Goal: Information Seeking & Learning: Find specific page/section

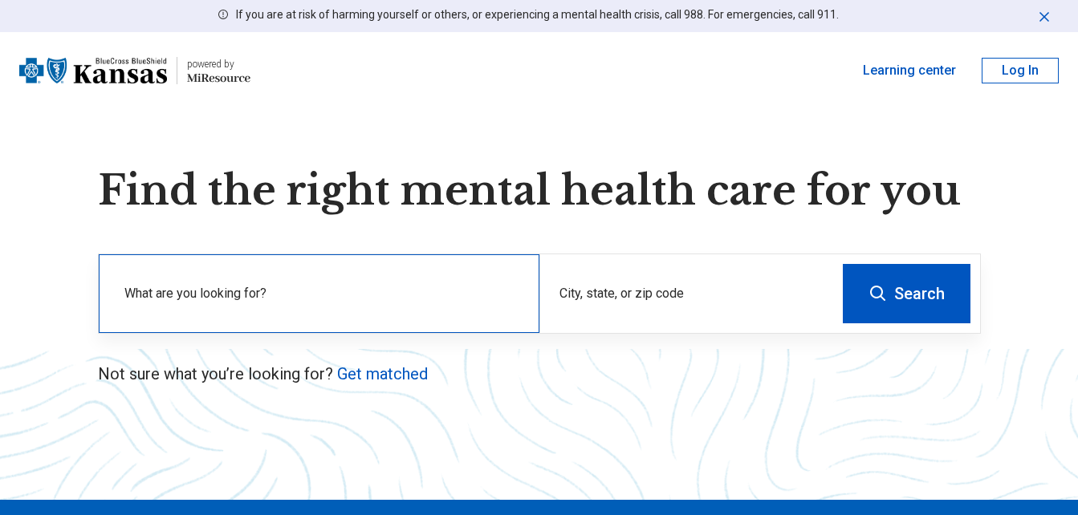
click at [323, 285] on label "What are you looking for?" at bounding box center [322, 293] width 396 height 19
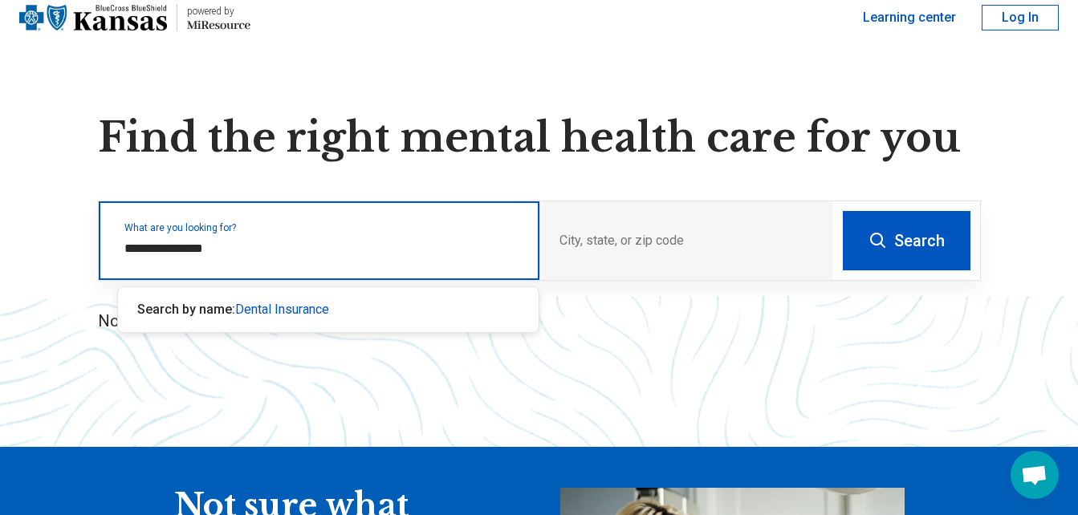
type input "**********"
click at [843, 211] on button "Search" at bounding box center [907, 240] width 128 height 59
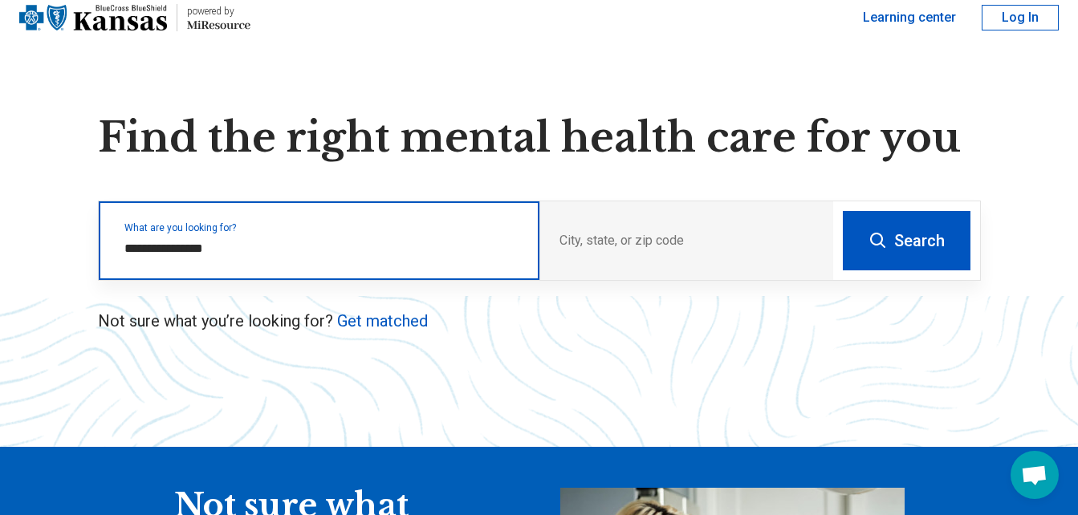
scroll to position [450, 0]
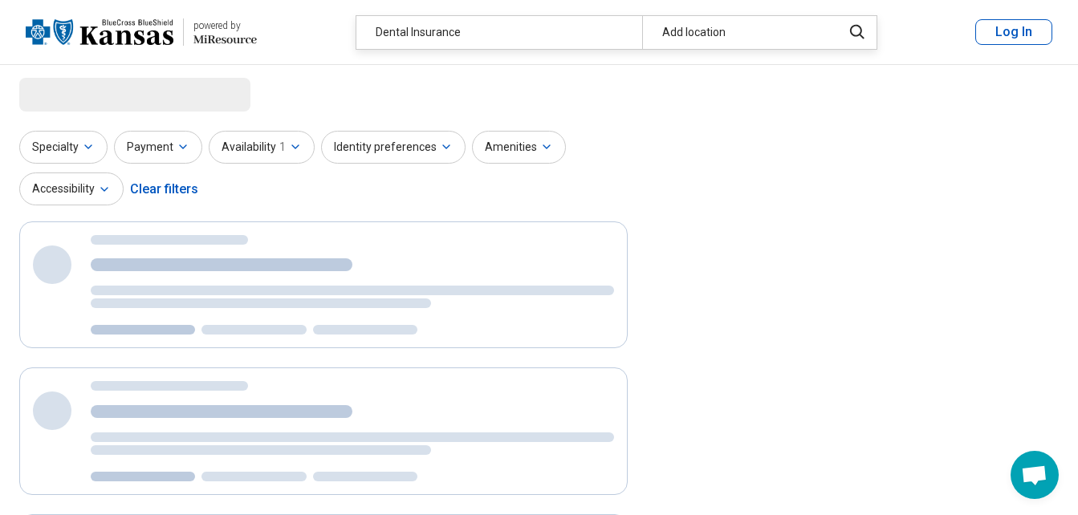
select select "***"
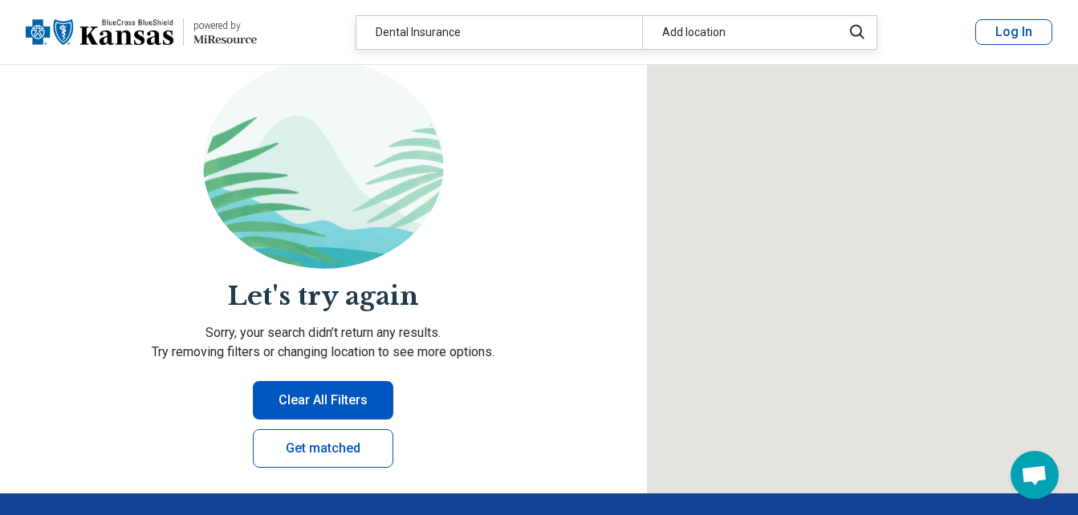
scroll to position [161, 0]
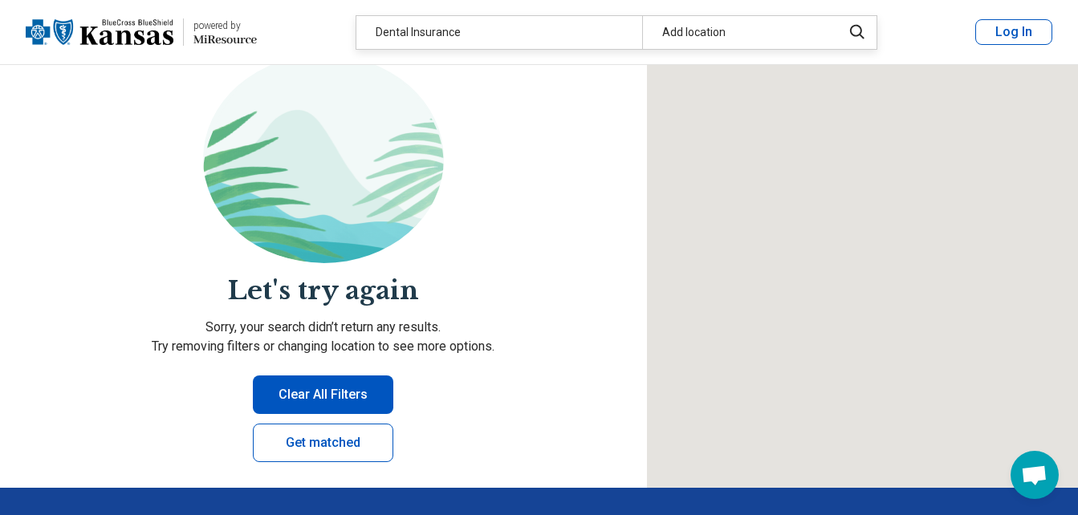
click at [308, 397] on button "Clear All Filters" at bounding box center [323, 395] width 140 height 39
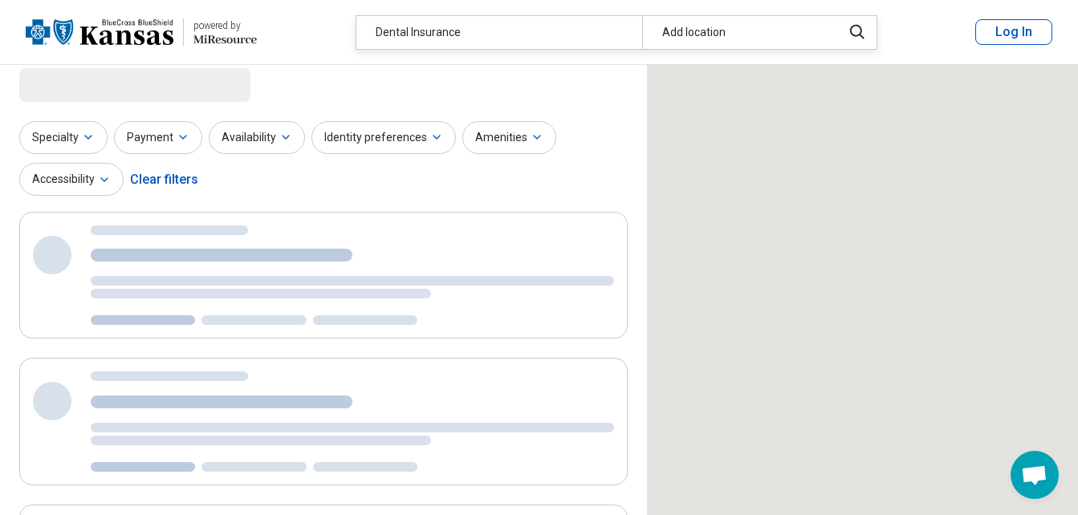
scroll to position [0, 0]
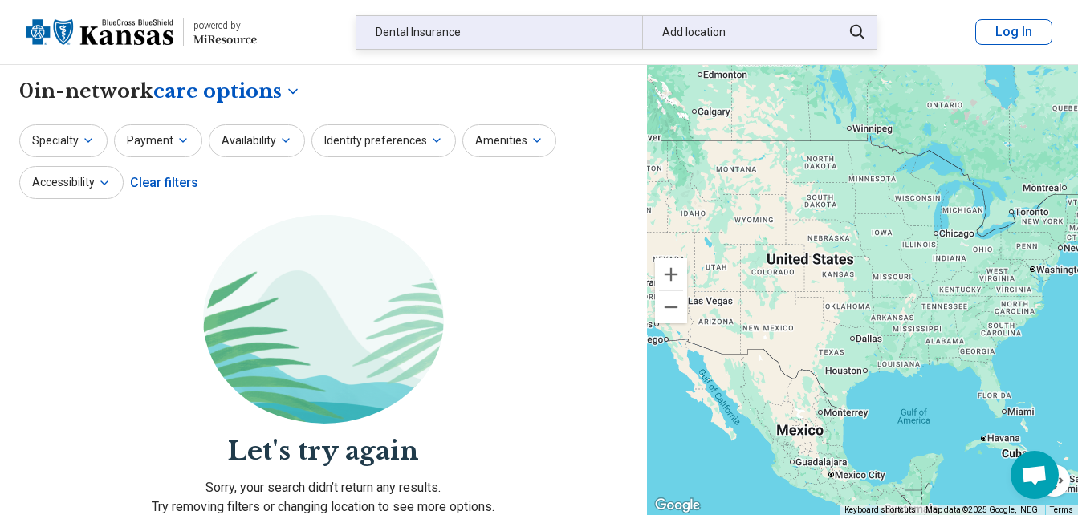
click at [476, 28] on div "Dental Insurance" at bounding box center [499, 32] width 286 height 33
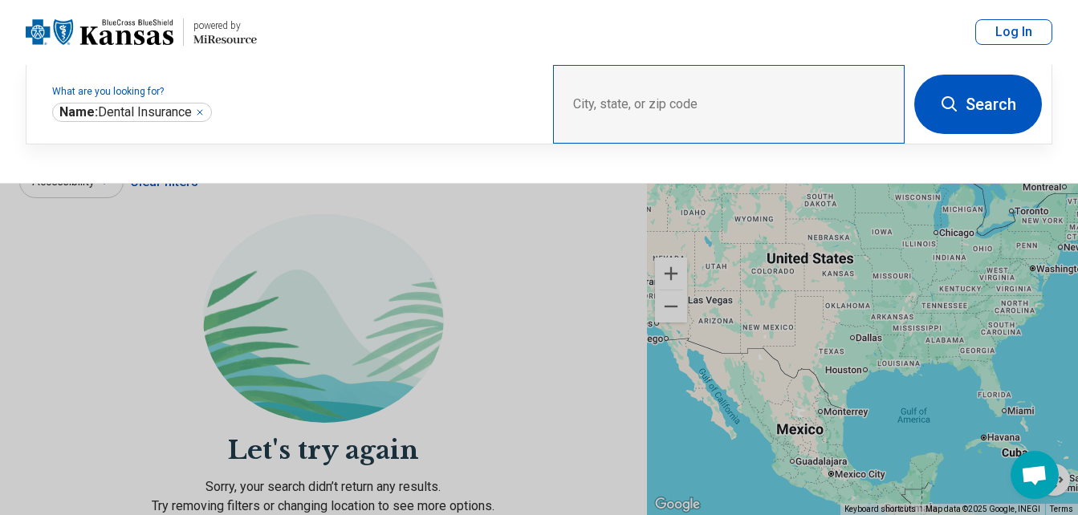
click at [736, 100] on div "City, state, or zip code" at bounding box center [729, 104] width 352 height 79
click at [691, 98] on div "City, state, or zip code" at bounding box center [729, 104] width 352 height 79
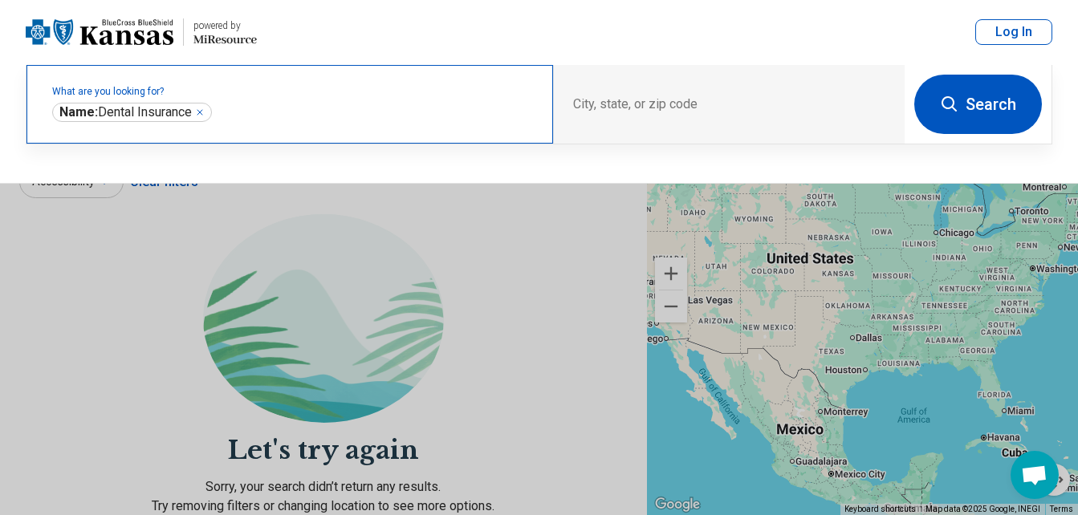
click at [434, 96] on label "What are you looking for?" at bounding box center [293, 92] width 482 height 10
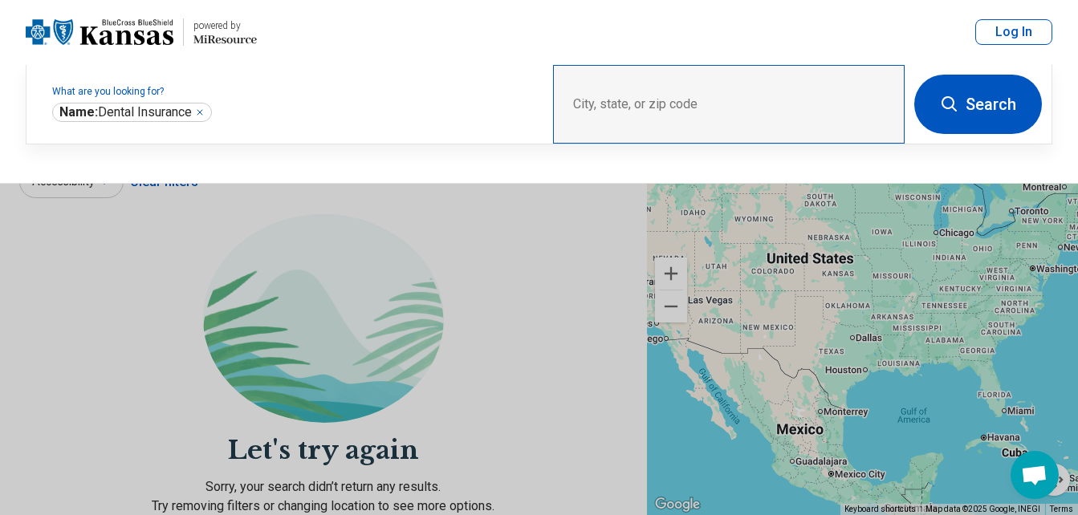
click at [603, 106] on div "City, state, or zip code" at bounding box center [729, 104] width 352 height 79
click at [604, 104] on div "City, state, or zip code" at bounding box center [729, 104] width 352 height 79
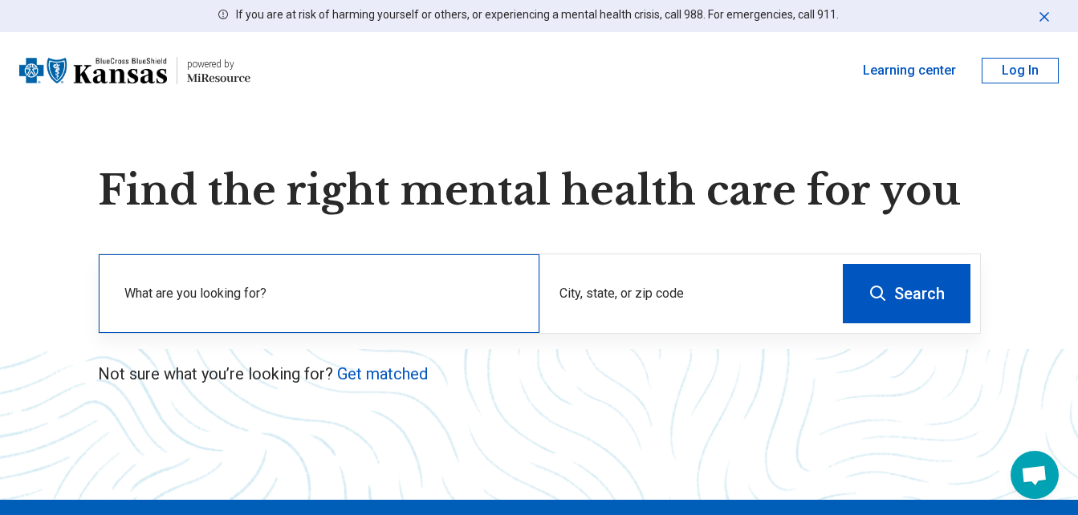
click at [172, 291] on label "What are you looking for?" at bounding box center [322, 293] width 396 height 19
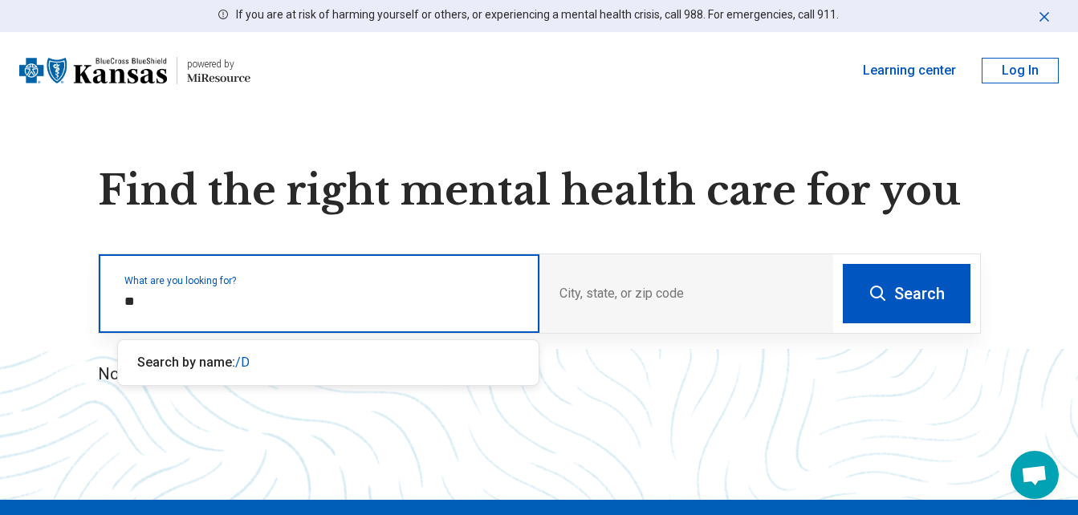
type input "*"
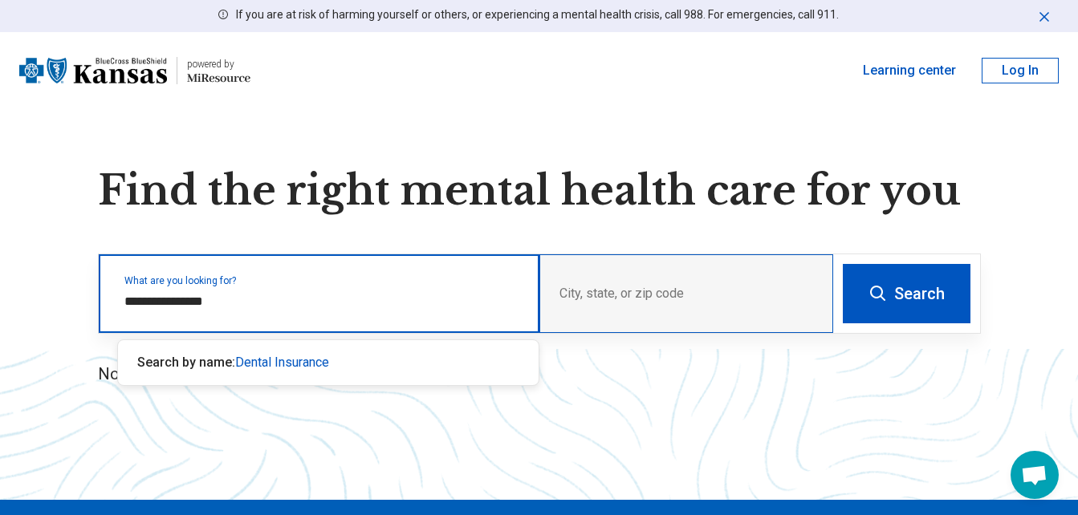
type input "**********"
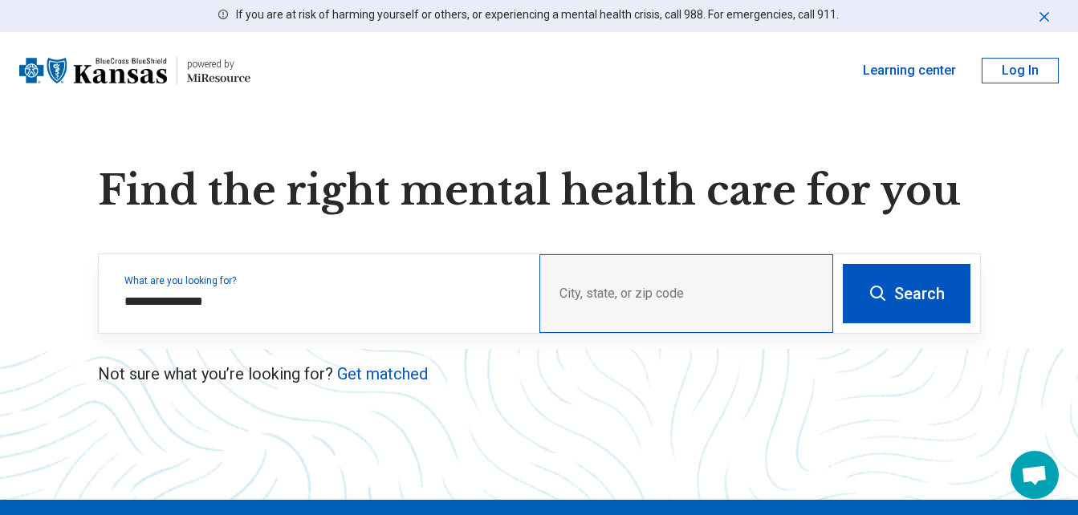
click at [572, 292] on div "City, state, or zip code" at bounding box center [686, 293] width 294 height 79
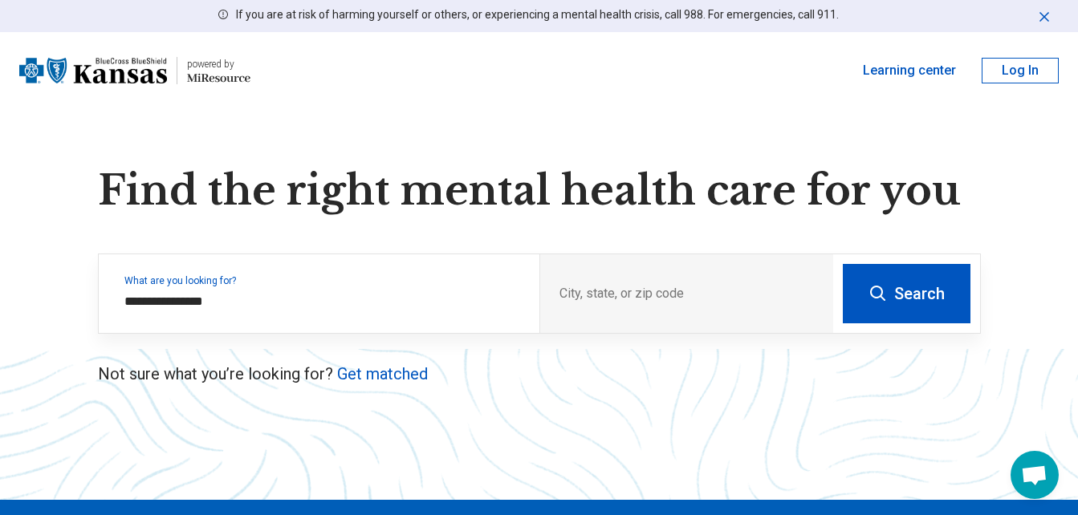
click at [905, 293] on button "Search" at bounding box center [907, 293] width 128 height 59
select select "***"
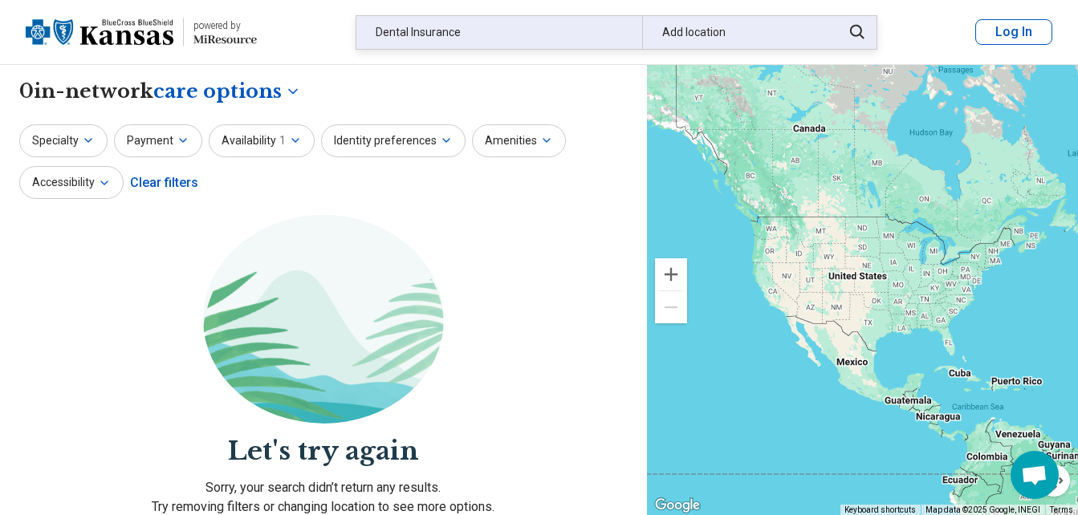
click at [858, 30] on icon at bounding box center [857, 31] width 18 height 19
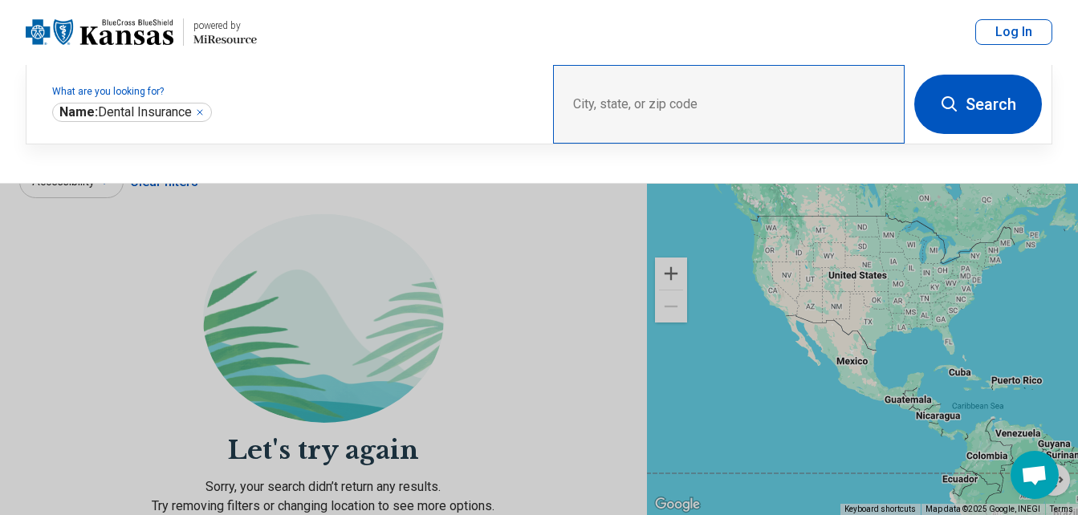
click at [673, 104] on div "City, state, or zip code" at bounding box center [729, 104] width 352 height 79
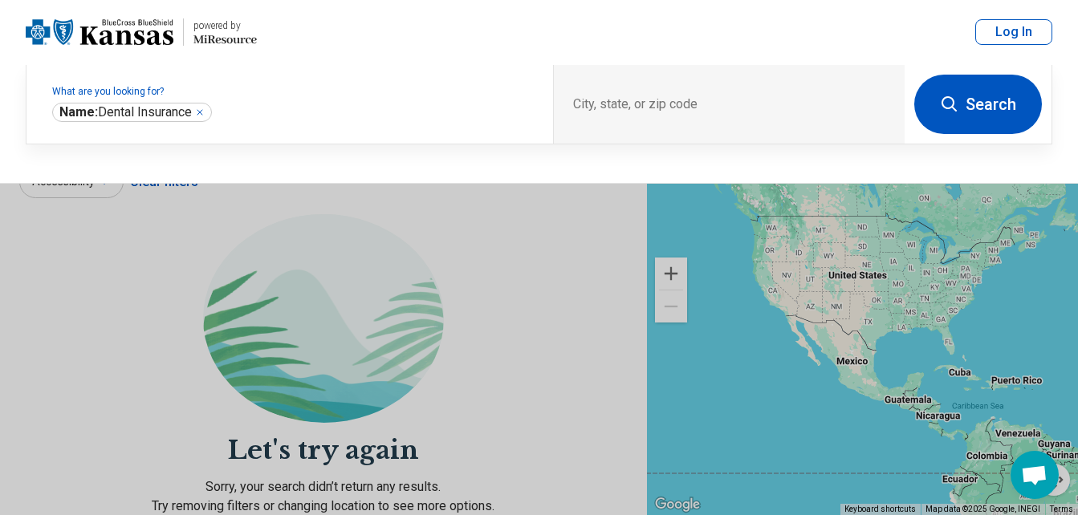
click at [987, 106] on button "Search" at bounding box center [978, 104] width 128 height 59
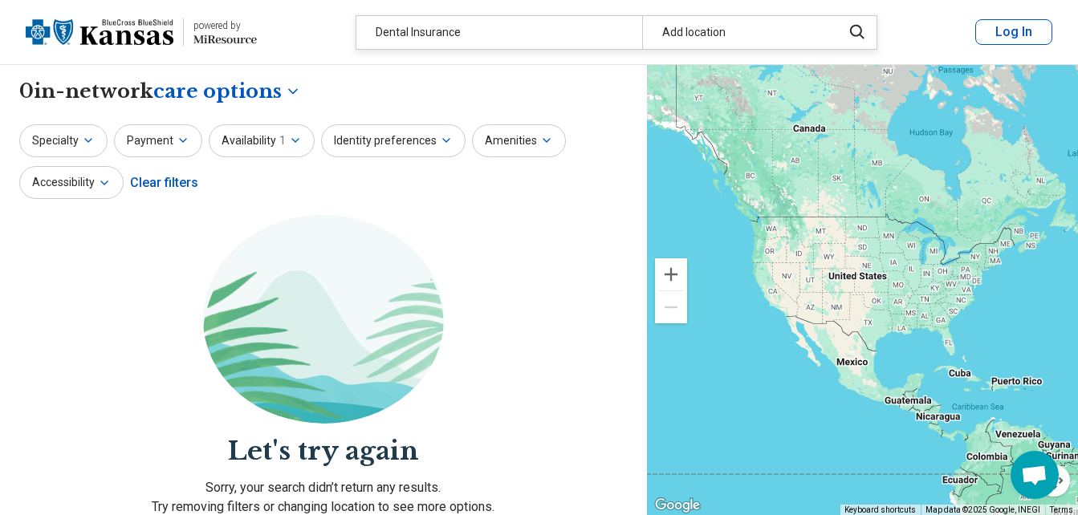
click at [1020, 34] on button "Log In" at bounding box center [1013, 32] width 77 height 26
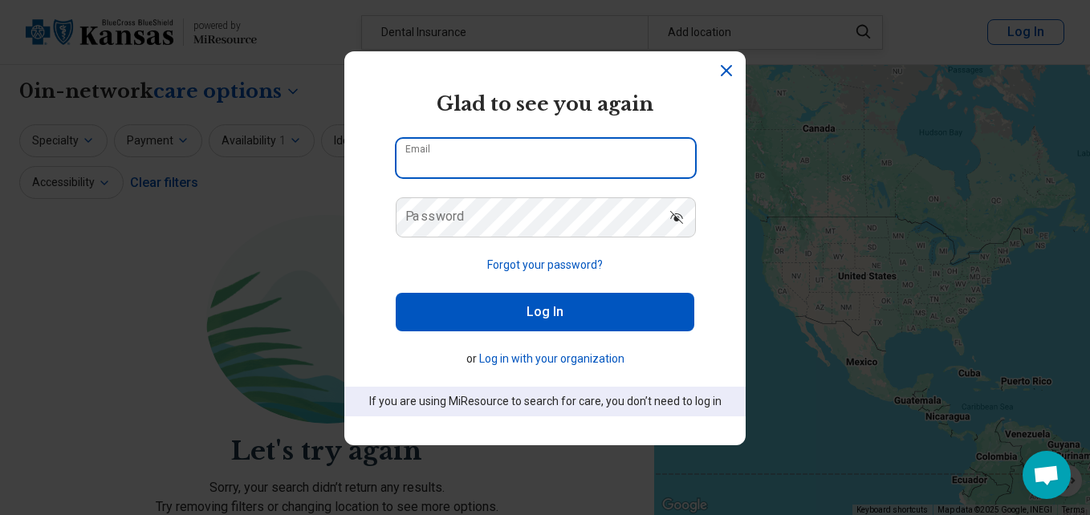
click at [439, 152] on input "Email" at bounding box center [545, 158] width 299 height 39
type input "**********"
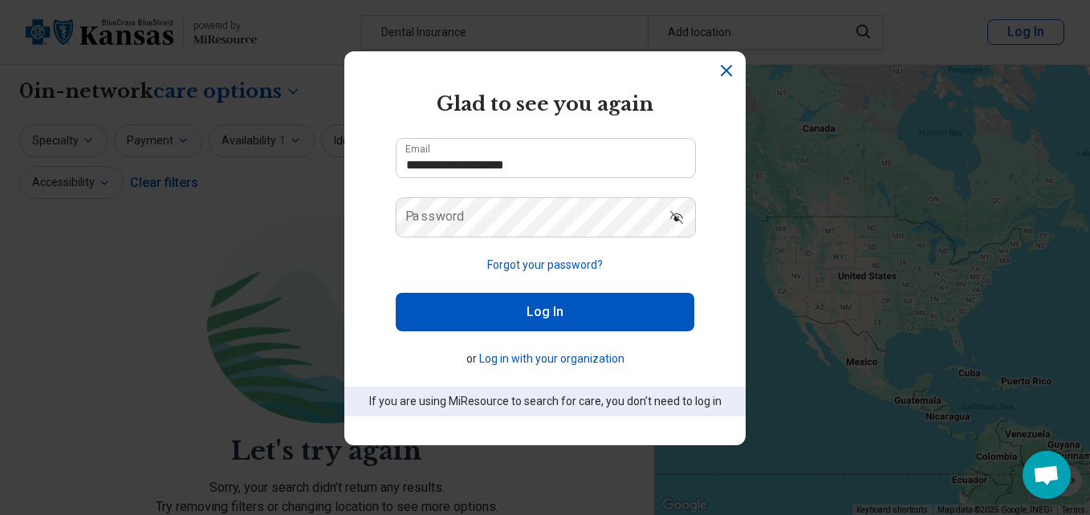
click at [411, 212] on label "Password" at bounding box center [434, 216] width 59 height 13
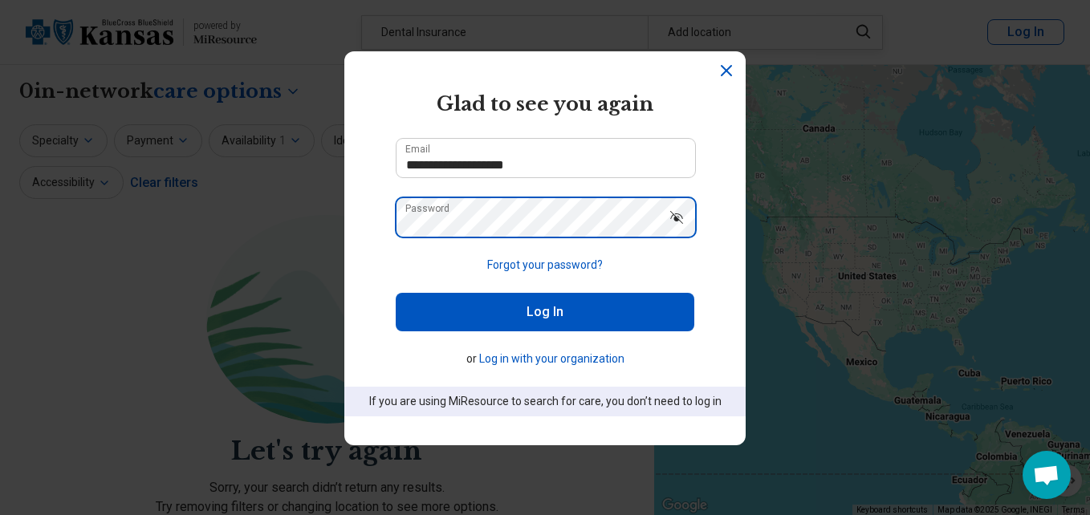
click at [396, 293] on button "Log In" at bounding box center [545, 312] width 299 height 39
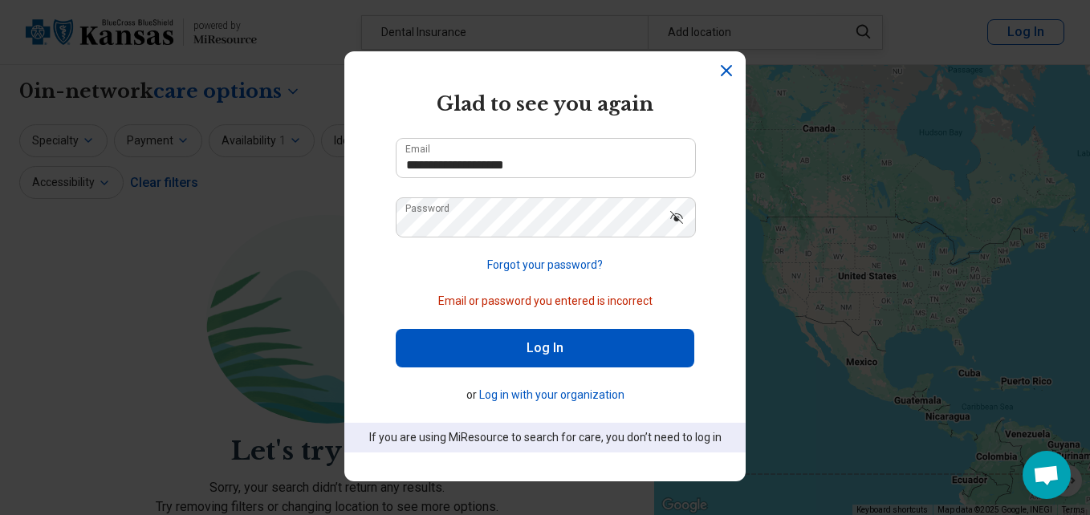
click at [721, 73] on icon "Dismiss" at bounding box center [726, 70] width 19 height 19
